Goal: Information Seeking & Learning: Stay updated

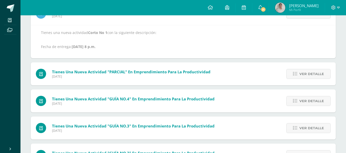
click at [301, 74] on span "Ver detalle" at bounding box center [311, 73] width 25 height 9
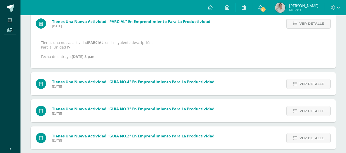
scroll to position [79, 0]
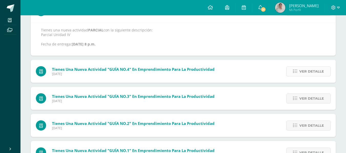
click at [302, 73] on span "Ver detalle" at bounding box center [311, 71] width 25 height 9
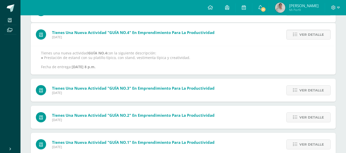
scroll to position [56, 0]
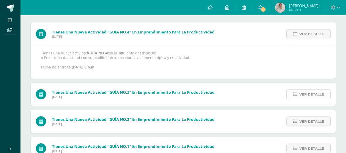
click at [306, 94] on span "Ver detalle" at bounding box center [311, 94] width 25 height 9
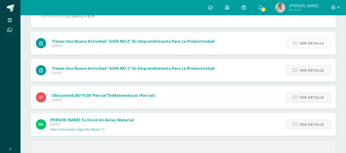
click at [306, 45] on span "Ver detalle" at bounding box center [311, 43] width 25 height 9
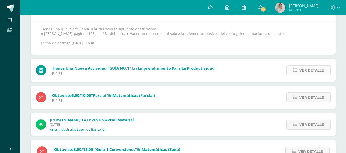
click at [306, 66] on span "Ver detalle" at bounding box center [311, 70] width 25 height 9
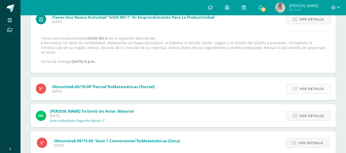
scroll to position [83, 0]
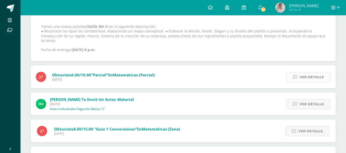
click at [296, 75] on icon at bounding box center [295, 77] width 4 height 4
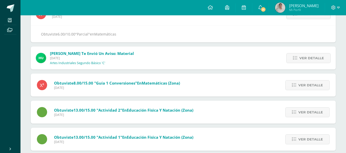
scroll to position [85, 0]
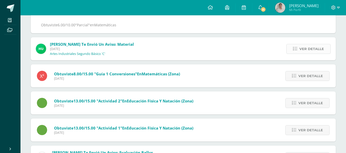
click at [292, 51] on link "Ver detalle" at bounding box center [308, 49] width 44 height 10
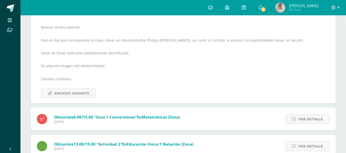
scroll to position [88, 0]
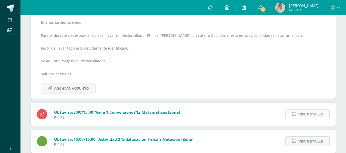
click at [295, 113] on icon at bounding box center [294, 114] width 4 height 4
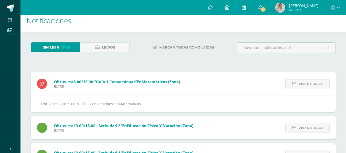
scroll to position [0, 0]
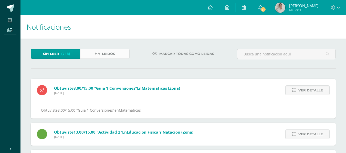
click at [95, 53] on icon at bounding box center [97, 54] width 5 height 4
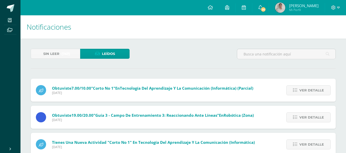
click at [64, 53] on span "(747)" at bounding box center [65, 53] width 8 height 9
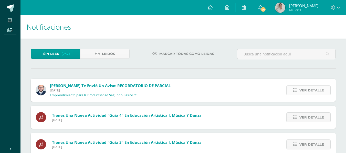
click at [313, 91] on span "Ver detalle" at bounding box center [311, 90] width 25 height 9
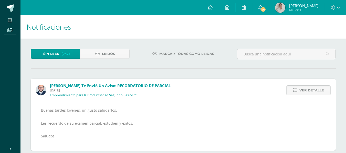
click at [313, 90] on span "Ver detalle" at bounding box center [311, 90] width 25 height 9
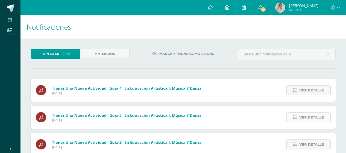
click at [307, 120] on span "Ver detalle" at bounding box center [311, 117] width 25 height 9
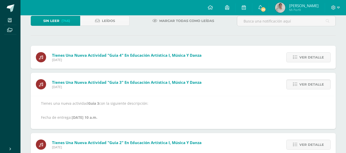
scroll to position [77, 0]
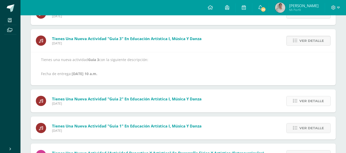
click at [309, 97] on span "Ver detalle" at bounding box center [311, 100] width 25 height 9
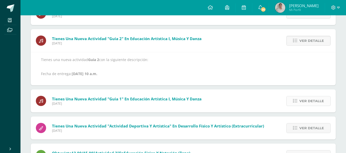
click at [310, 105] on span "Ver detalle" at bounding box center [311, 100] width 25 height 9
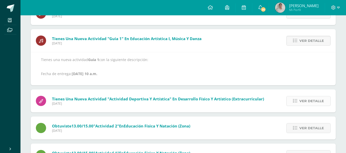
click at [310, 104] on span "Ver detalle" at bounding box center [311, 100] width 25 height 9
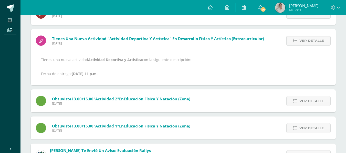
scroll to position [0, 0]
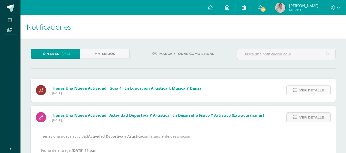
click at [306, 90] on span "Ver detalle" at bounding box center [311, 90] width 25 height 9
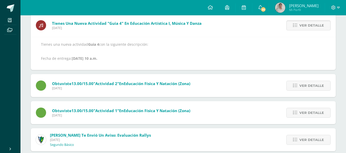
scroll to position [77, 0]
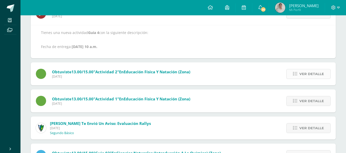
click at [308, 76] on span "Ver detalle" at bounding box center [311, 73] width 25 height 9
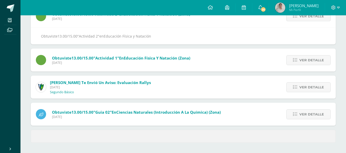
scroll to position [54, 0]
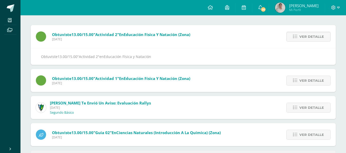
click at [307, 86] on div "Ver detalle" at bounding box center [306, 80] width 57 height 23
click at [309, 82] on span "Ver detalle" at bounding box center [311, 80] width 25 height 9
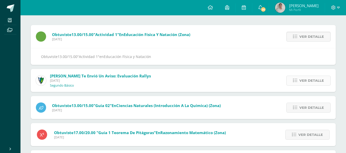
click at [311, 81] on span "Ver detalle" at bounding box center [311, 80] width 25 height 9
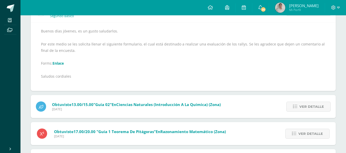
scroll to position [105, 0]
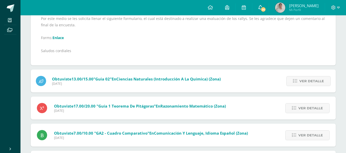
click at [262, 9] on icon at bounding box center [260, 7] width 4 height 5
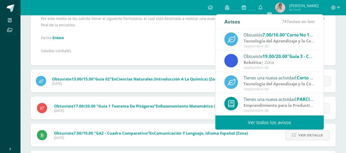
click at [278, 126] on link "Ver todos los avisos" at bounding box center [269, 123] width 108 height 14
